Goal: Information Seeking & Learning: Learn about a topic

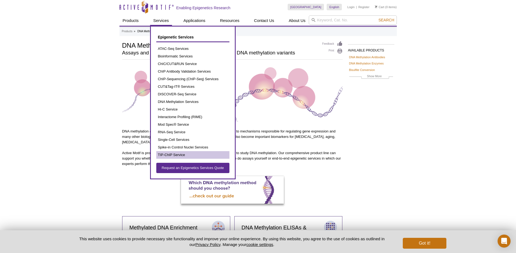
scroll to position [2, 0]
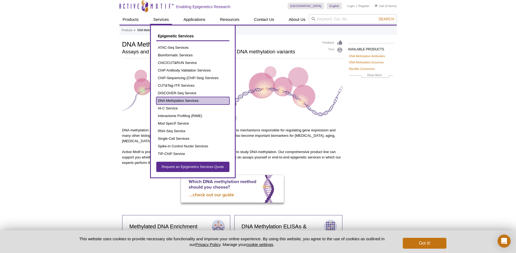
click at [187, 101] on link "DNA Methylation Services" at bounding box center [192, 101] width 73 height 8
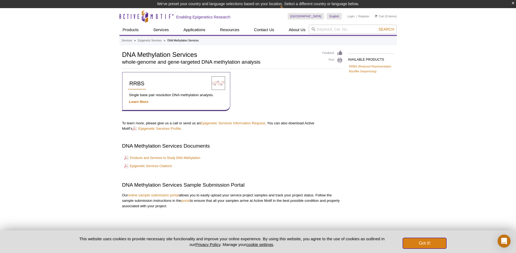
click at [425, 244] on button "Got it!" at bounding box center [423, 243] width 43 height 11
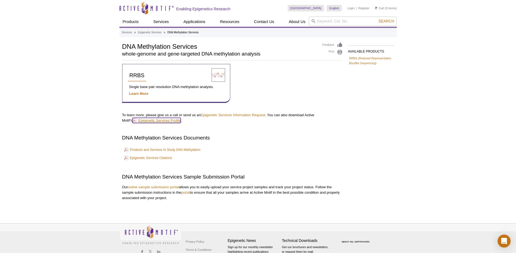
click at [155, 120] on link "Epigenetic Services Profile" at bounding box center [156, 120] width 48 height 5
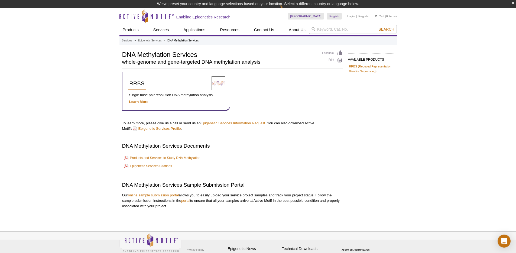
scroll to position [8, 0]
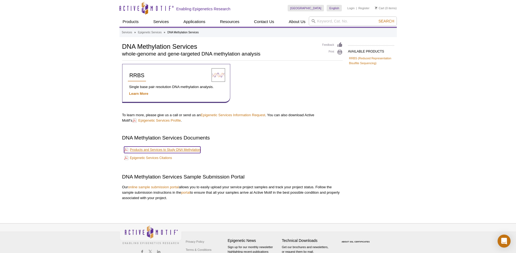
click at [142, 151] on link "Products and Services to Study DNA Methylation" at bounding box center [162, 149] width 76 height 6
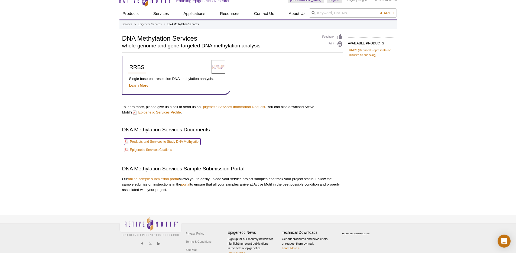
scroll to position [0, 0]
